Goal: Check status: Check status

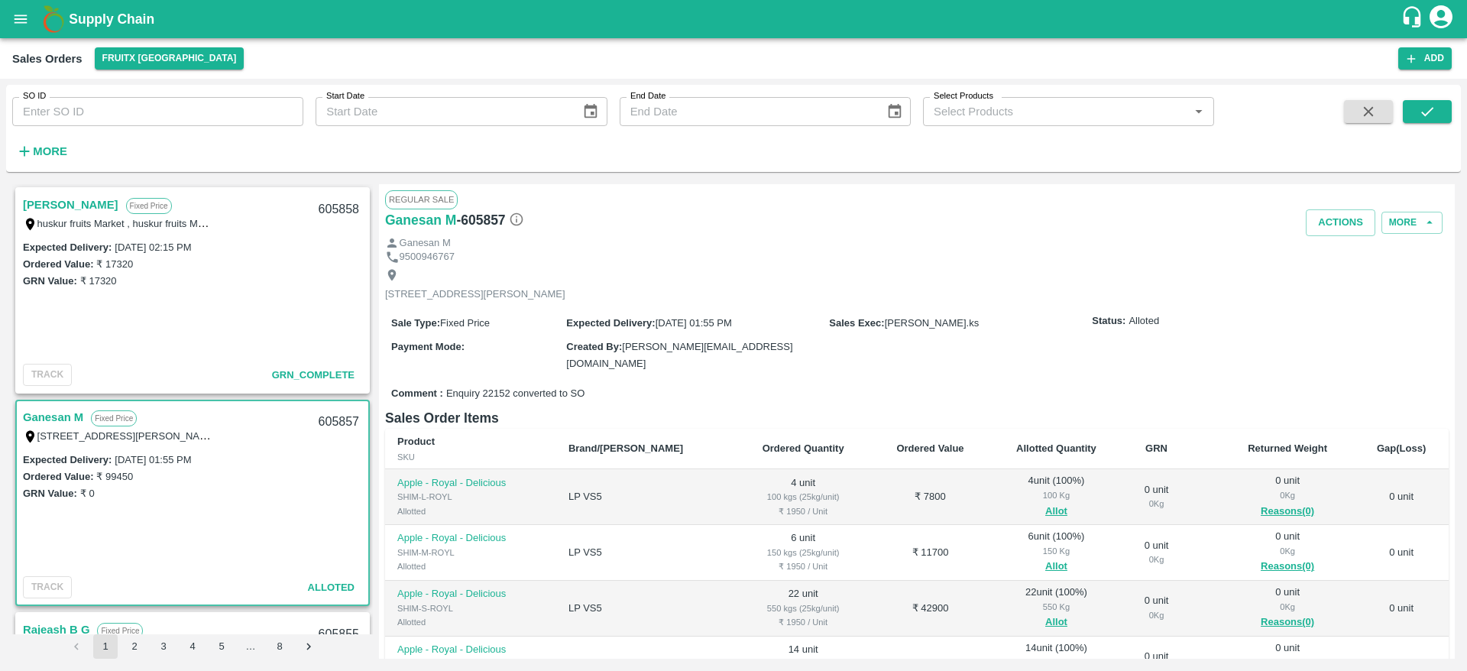
scroll to position [41, 0]
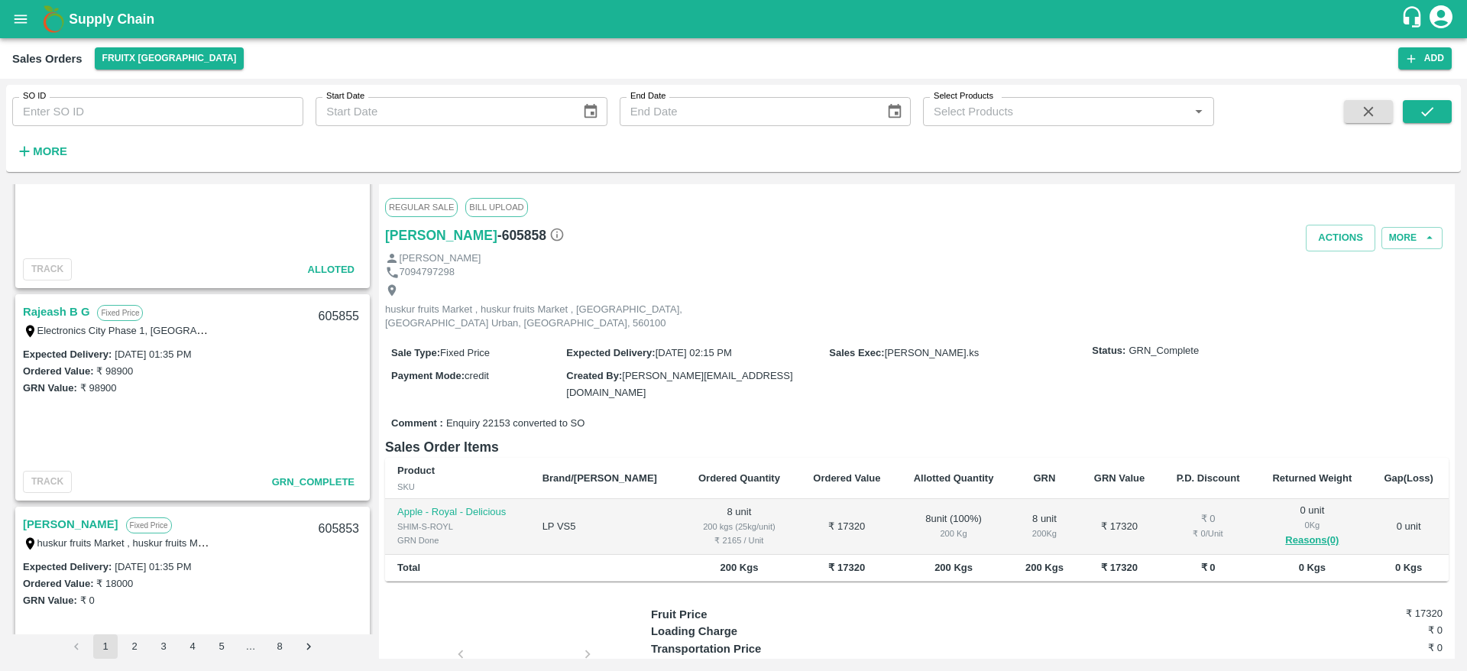
scroll to position [69, 0]
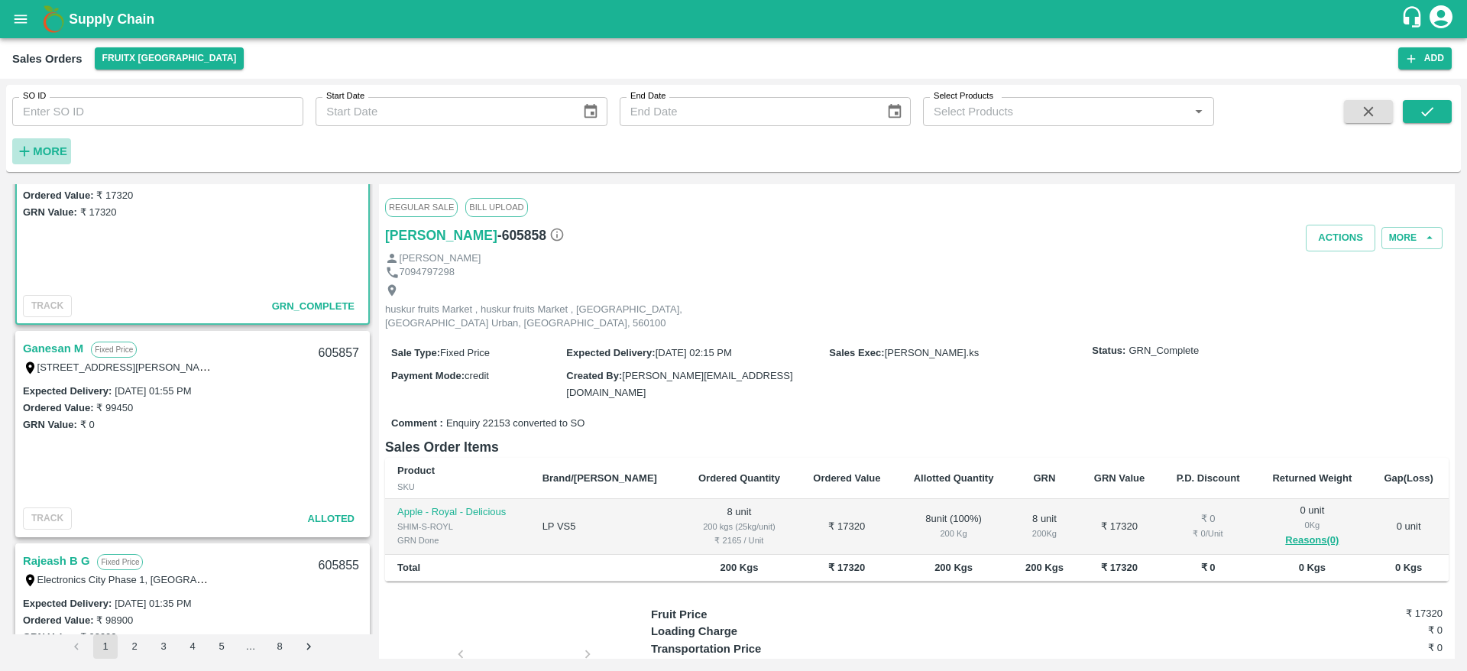
click at [51, 156] on strong "More" at bounding box center [50, 151] width 34 height 12
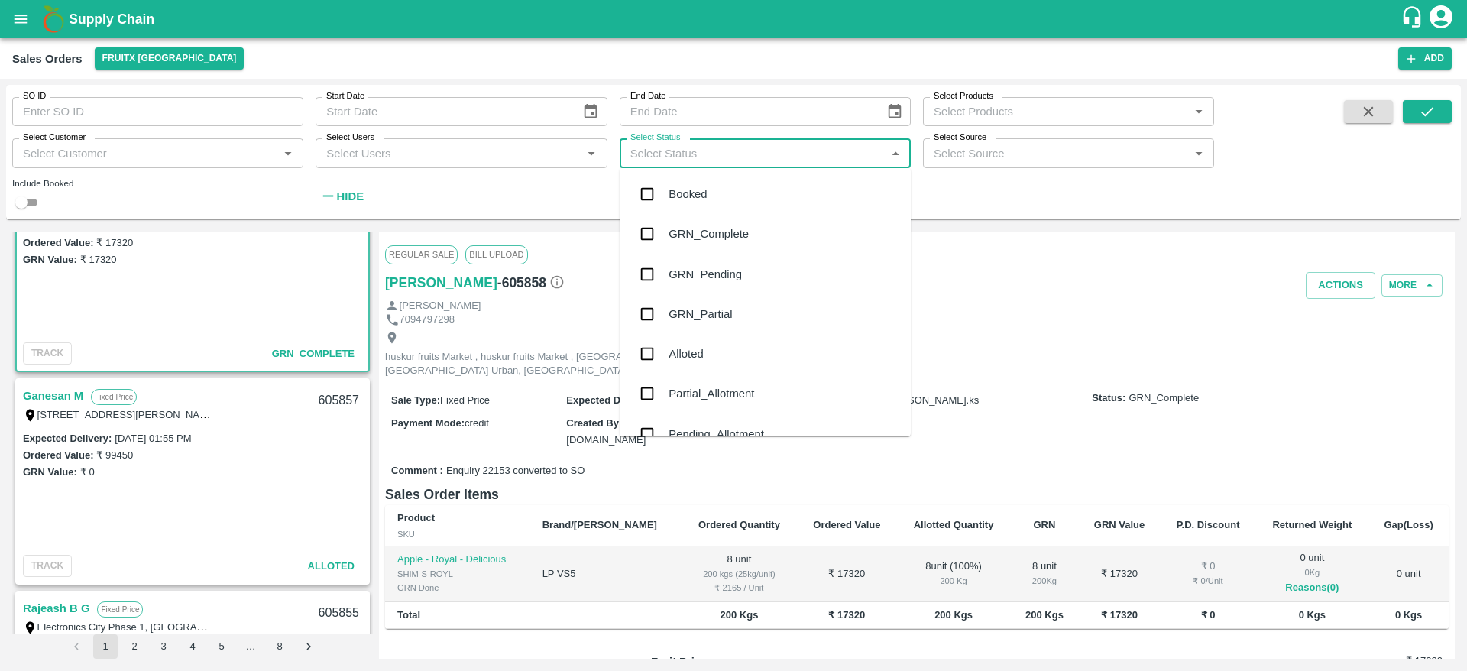
click at [669, 153] on input "Select Status" at bounding box center [752, 153] width 257 height 20
click at [686, 435] on div "Pending_Allotment" at bounding box center [717, 434] width 96 height 17
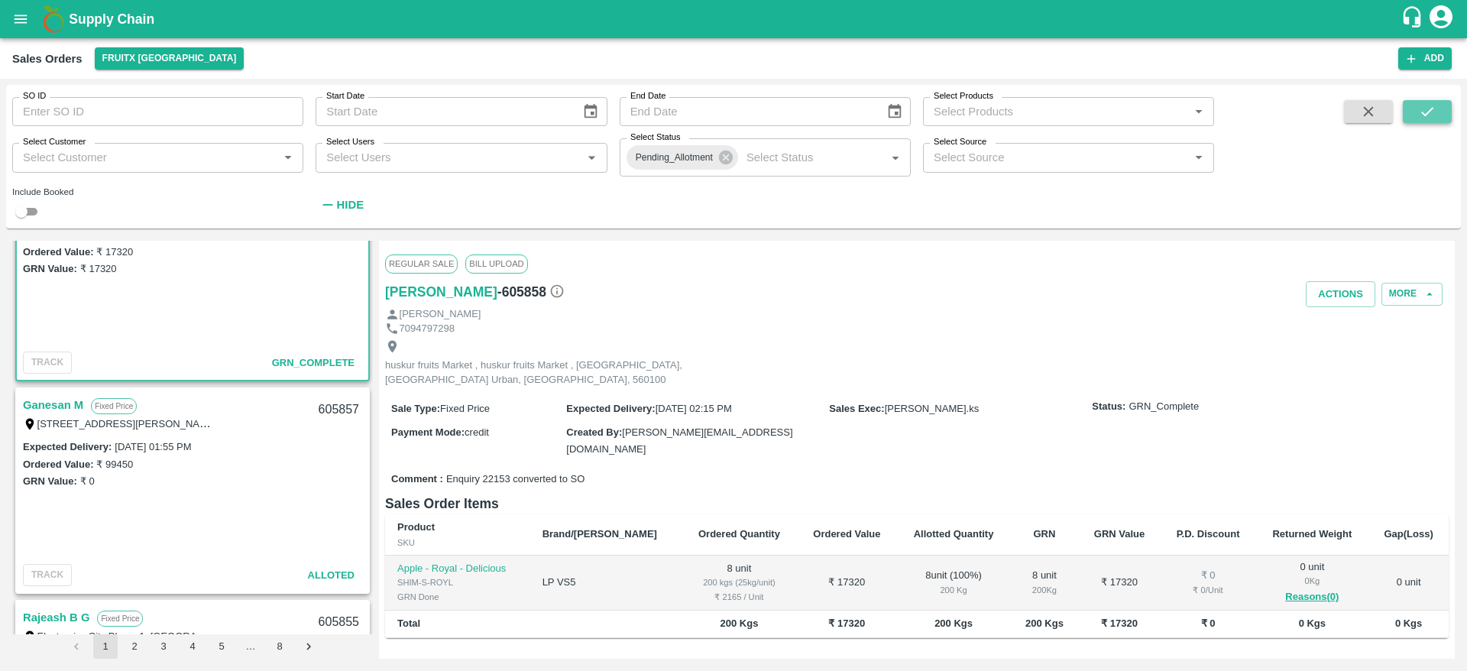
click at [1433, 119] on icon "submit" at bounding box center [1427, 111] width 17 height 17
